Goal: Task Accomplishment & Management: Manage account settings

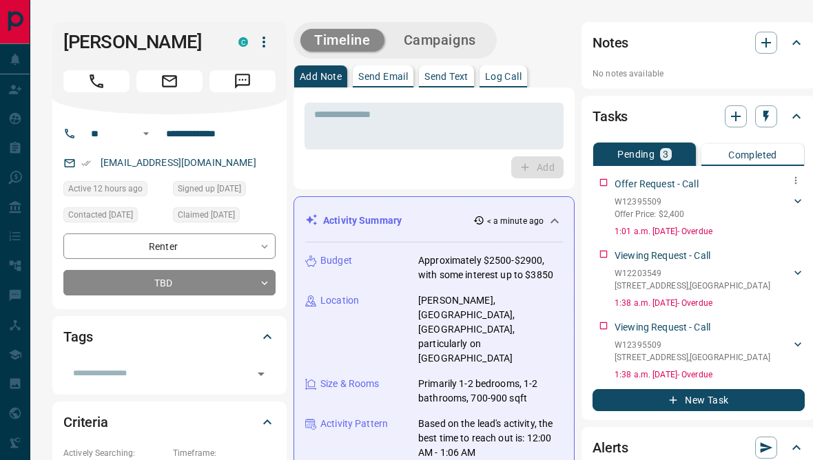
click at [794, 203] on icon at bounding box center [797, 201] width 7 height 4
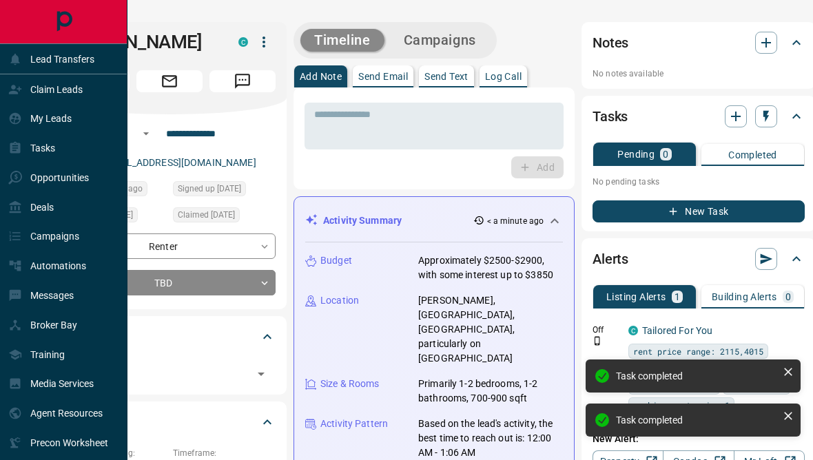
click at [17, 53] on icon at bounding box center [15, 59] width 14 height 14
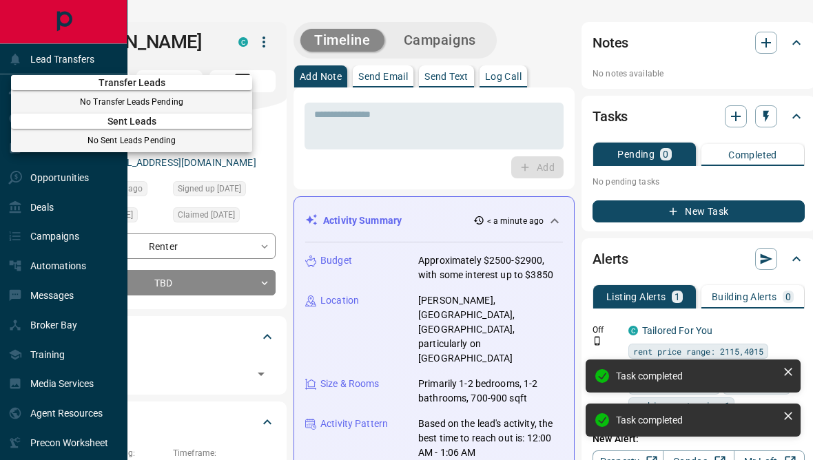
click at [31, 66] on div at bounding box center [406, 230] width 813 height 460
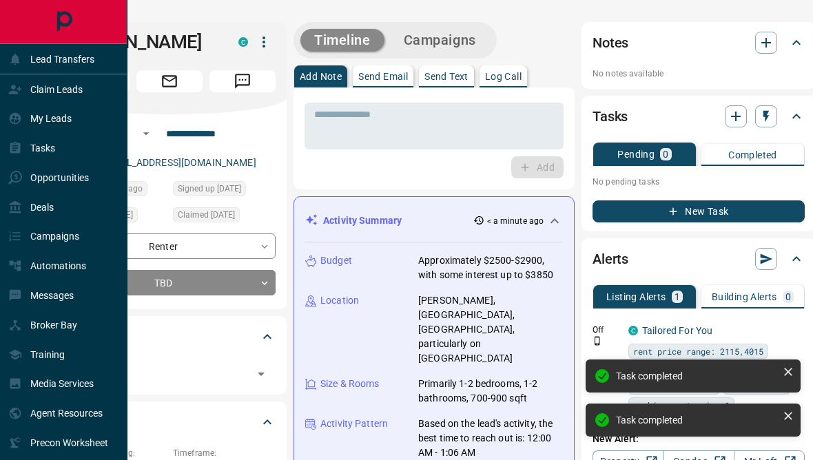
click at [35, 98] on div "Claim Leads" at bounding box center [45, 89] width 74 height 23
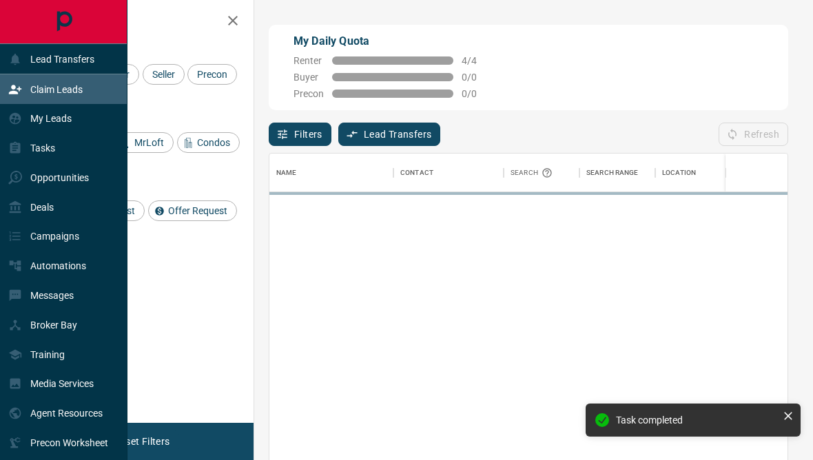
scroll to position [407, 518]
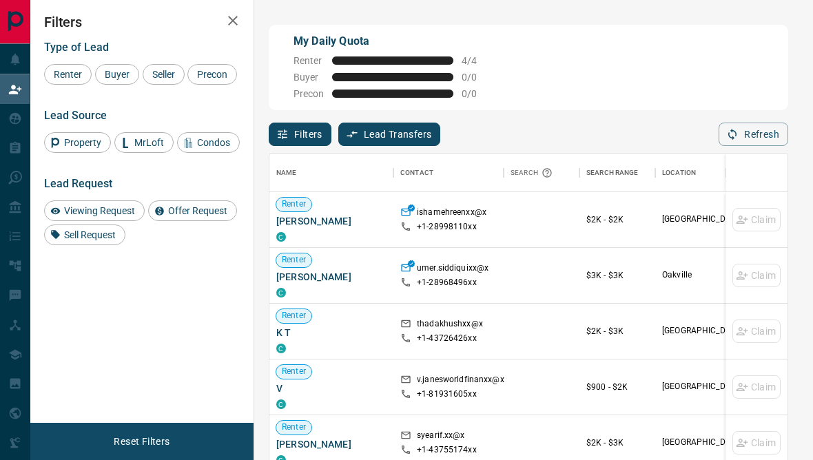
click at [183, 347] on div "Filters Type of Lead Renter Buyer Seller Precon Lead Source Property MrLoft Con…" at bounding box center [141, 211] width 223 height 423
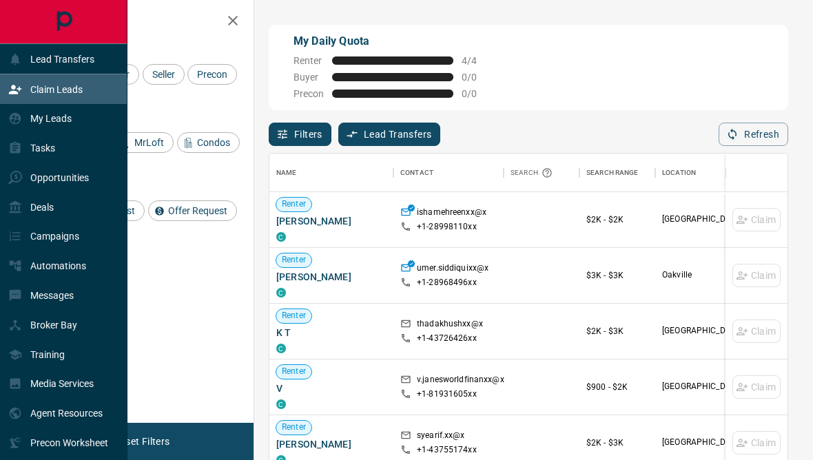
click at [12, 155] on icon at bounding box center [15, 148] width 14 height 14
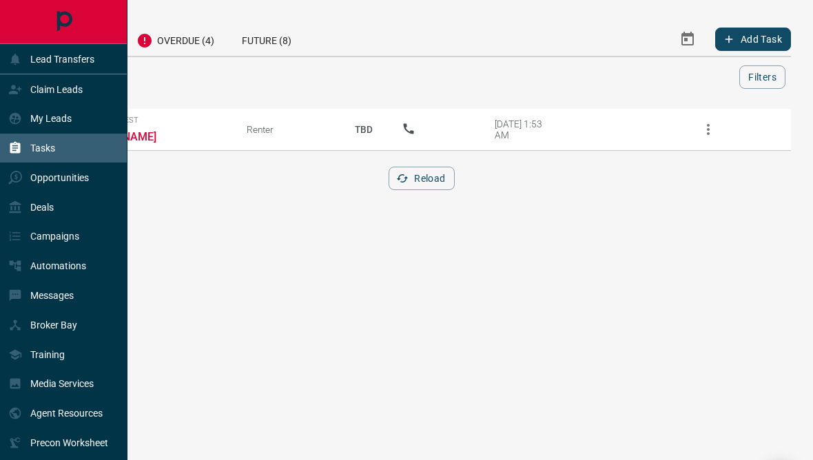
click at [10, 302] on icon at bounding box center [15, 296] width 14 height 14
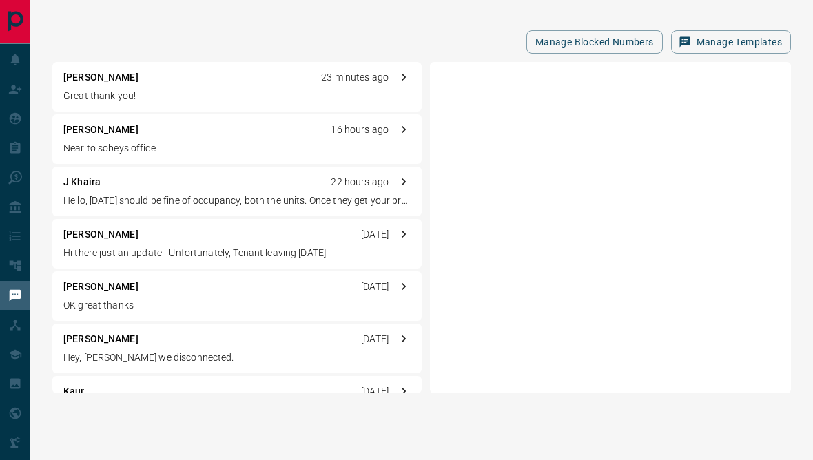
click at [280, 10] on div "Manage Blocked Numbers Manage Templates [PERSON_NAME] 23 minutes ago Great than…" at bounding box center [421, 207] width 782 height 415
click at [114, 156] on div "[PERSON_NAME] 16 hours ago Near to sobeys office" at bounding box center [236, 139] width 369 height 50
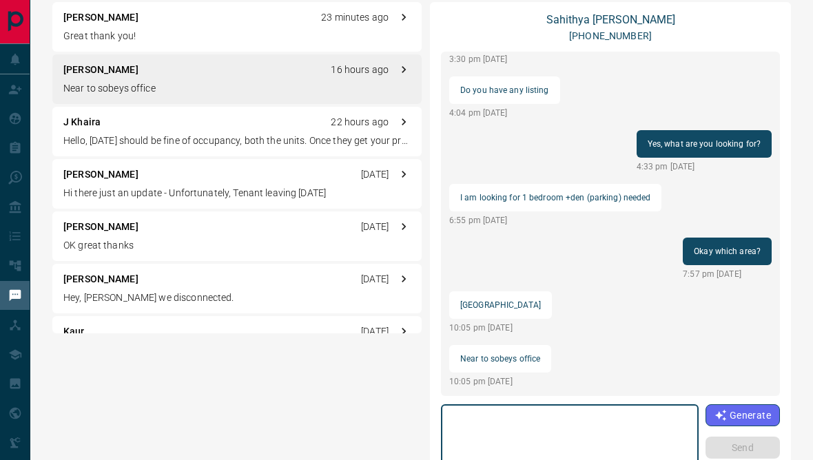
scroll to position [21, 0]
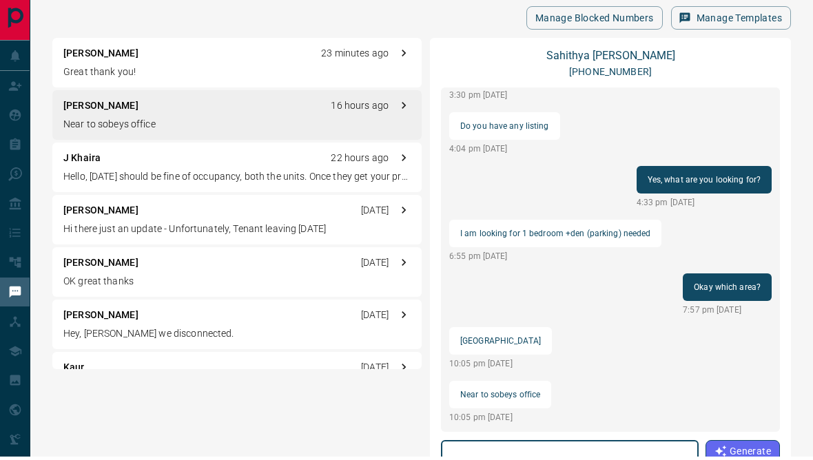
click at [625, 59] on link "[PERSON_NAME]" at bounding box center [610, 58] width 129 height 13
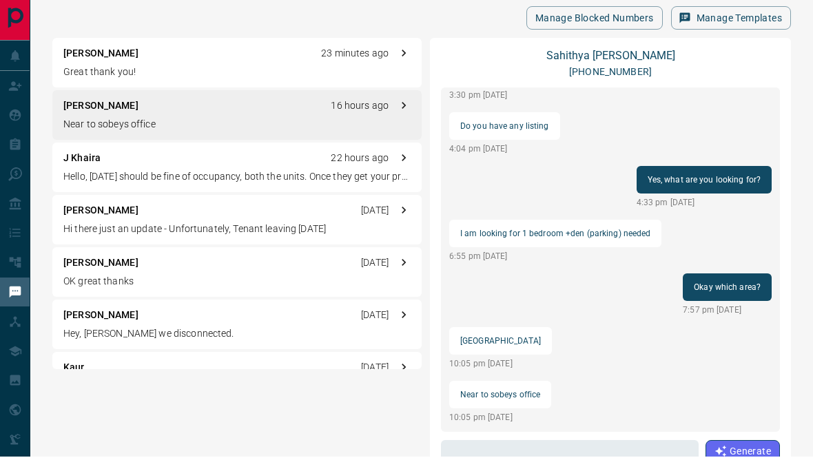
scroll to position [25, 0]
